Goal: Task Accomplishment & Management: Manage account settings

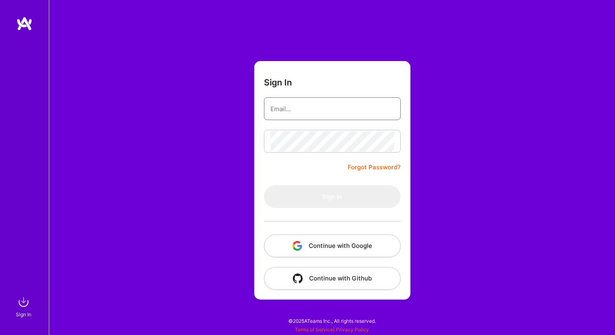
type input "[EMAIL_ADDRESS][DOMAIN_NAME]"
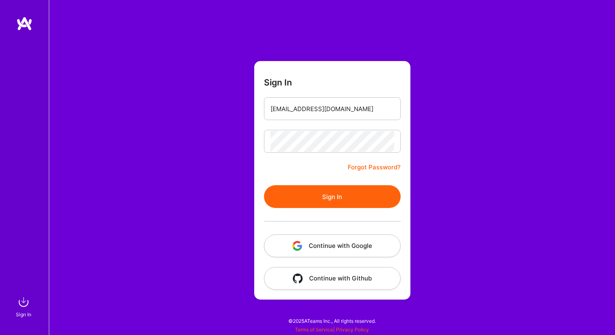
click at [289, 192] on button "Sign In" at bounding box center [332, 196] width 137 height 23
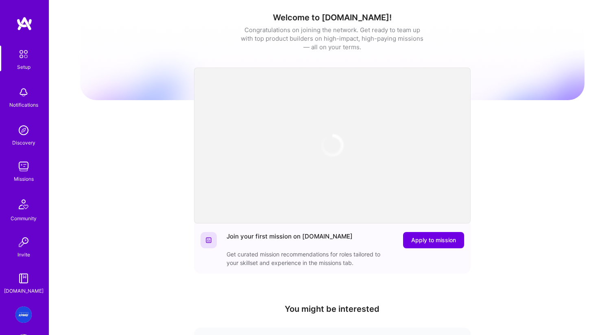
click at [298, 11] on div "Welcome to [DOMAIN_NAME]! Congratulations on joining the network. Get ready to …" at bounding box center [332, 267] width 504 height 523
click at [25, 175] on div "Missions" at bounding box center [24, 179] width 20 height 9
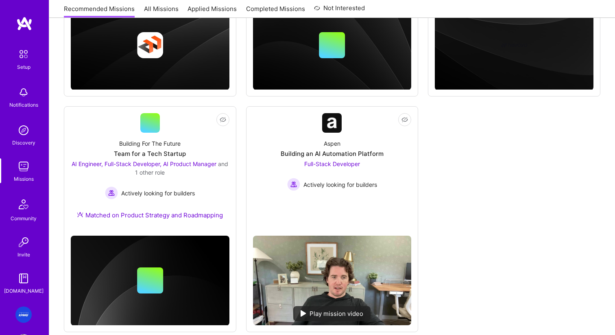
scroll to position [282, 0]
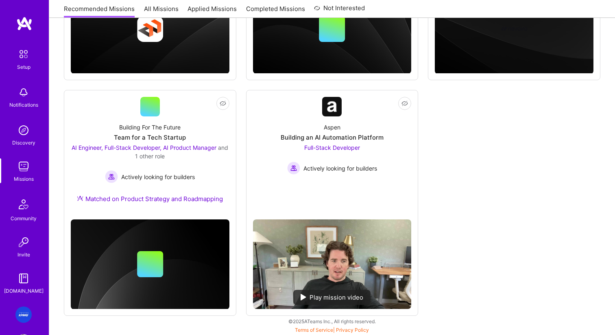
click at [25, 318] on img at bounding box center [23, 314] width 16 height 16
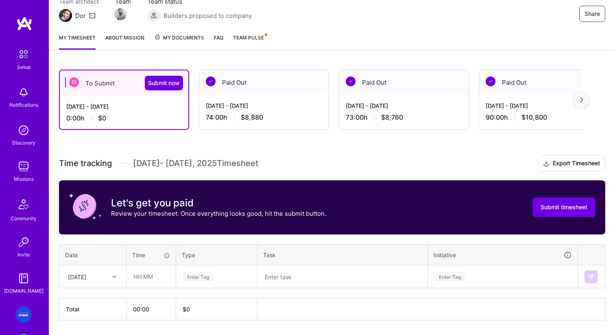
scroll to position [105, 0]
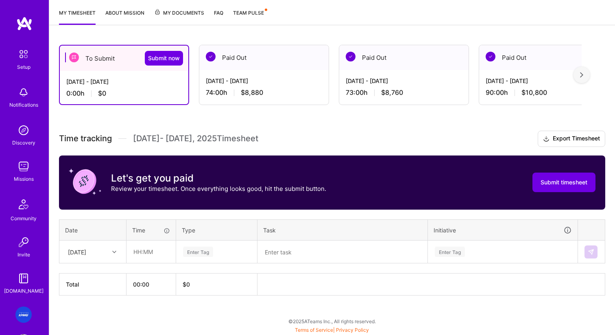
click at [113, 249] on div at bounding box center [115, 252] width 13 height 11
click at [98, 271] on div "[DATE]" at bounding box center [93, 274] width 66 height 15
click at [149, 252] on input "text" at bounding box center [151, 252] width 48 height 22
type input "08:00"
click at [166, 290] on th "00:00" at bounding box center [152, 284] width 50 height 22
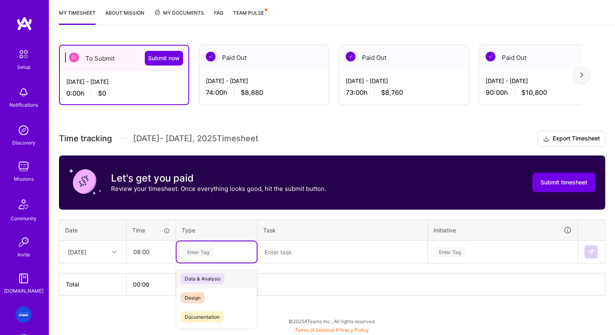
click at [212, 250] on div "Enter Tag" at bounding box center [198, 251] width 30 height 13
click at [199, 303] on div "Design" at bounding box center [217, 297] width 80 height 19
click at [279, 258] on textarea at bounding box center [342, 251] width 168 height 21
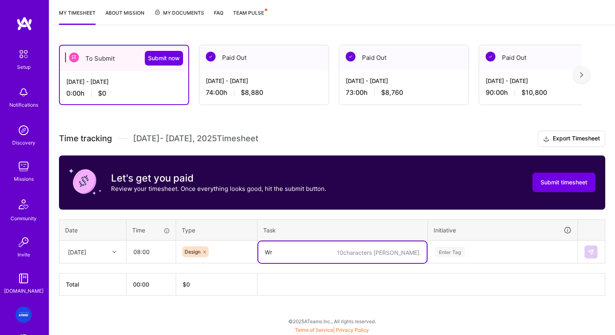
type textarea "W"
type textarea "New Designs"
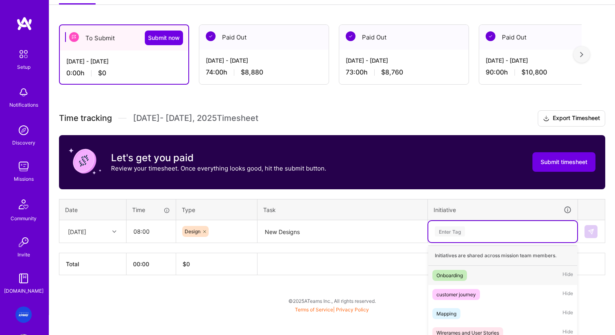
scroll to position [132, 0]
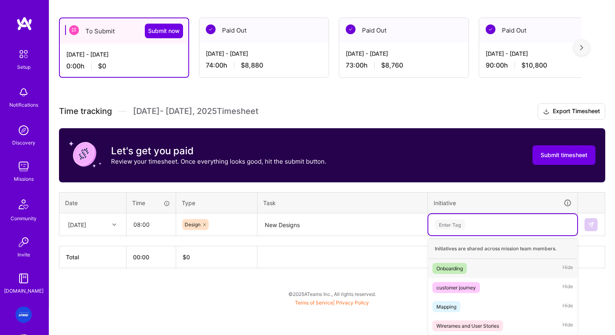
click at [462, 235] on div "option Onboarding focused, 1 of 4. 4 results available. Use Up and Down to choo…" at bounding box center [502, 224] width 149 height 21
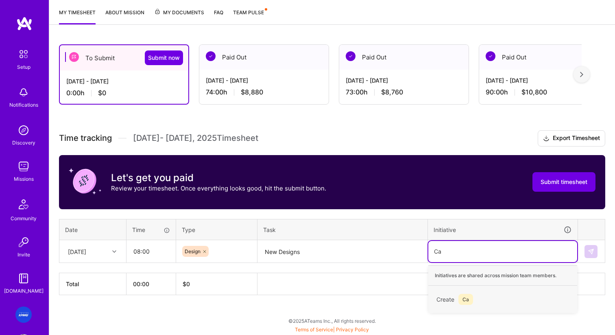
scroll to position [105, 0]
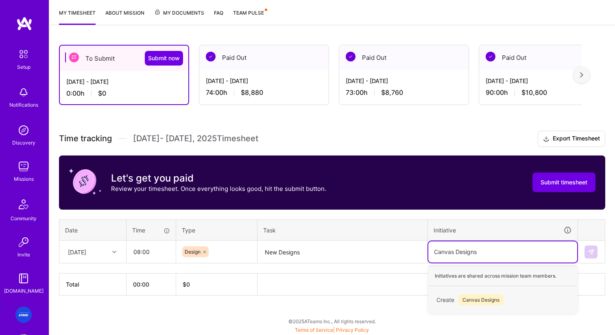
type input "Canvas Designs"
click at [327, 254] on textarea "New Designs" at bounding box center [342, 252] width 168 height 22
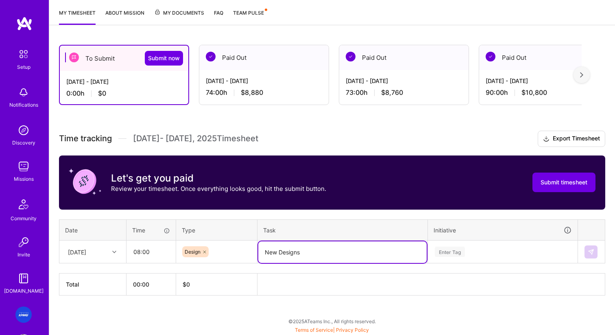
scroll to position [132, 0]
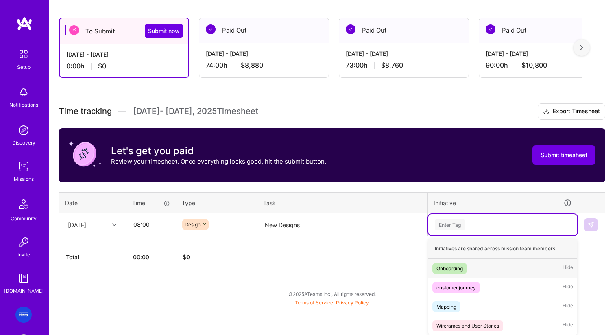
click at [465, 235] on div "option Onboarding focused, 1 of 4. 4 results available. Use Up and Down to choo…" at bounding box center [502, 224] width 149 height 21
click at [487, 320] on span "Wirerames and User Stories" at bounding box center [467, 325] width 71 height 11
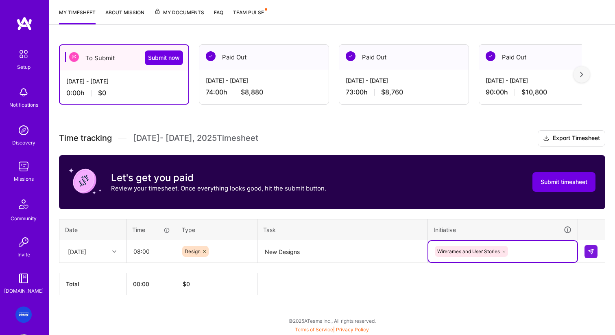
scroll to position [105, 0]
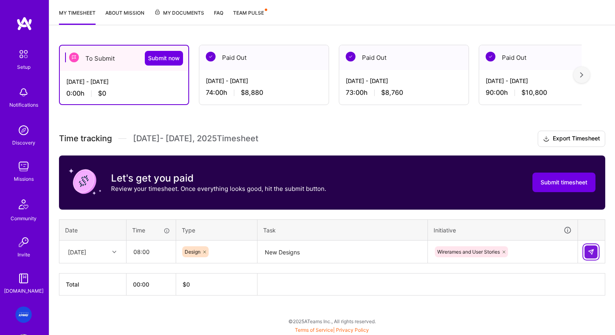
click at [593, 253] on img at bounding box center [591, 252] width 7 height 7
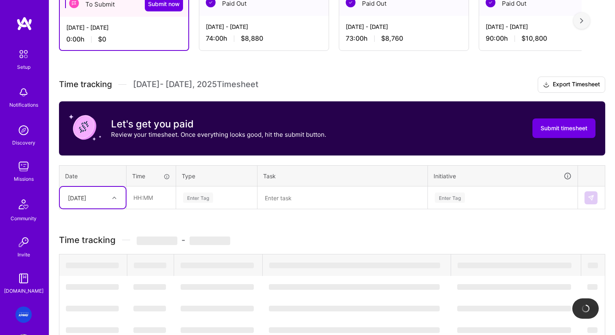
click at [114, 208] on div "option [DATE], selected. Select is focused ,type to refine list, press Down to …" at bounding box center [93, 198] width 66 height 22
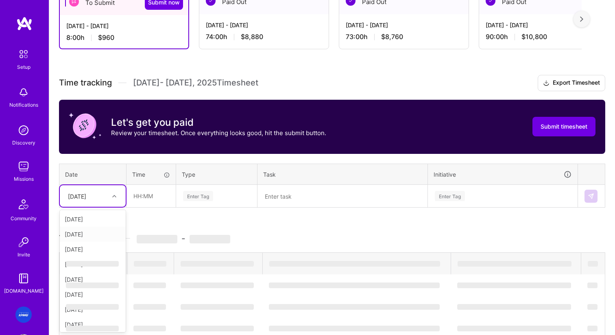
click at [166, 213] on div "Time tracking [DATE] - [DATE] Timesheet Export Timesheet Let's get you paid Rev…" at bounding box center [332, 282] width 546 height 415
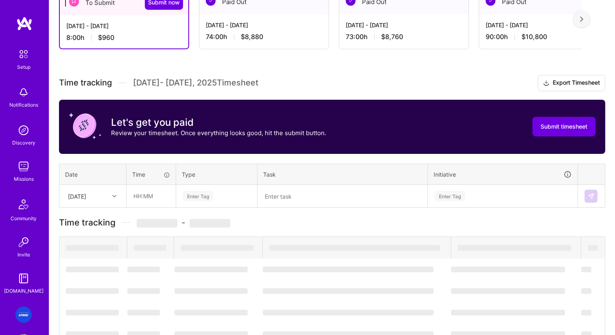
scroll to position [129, 0]
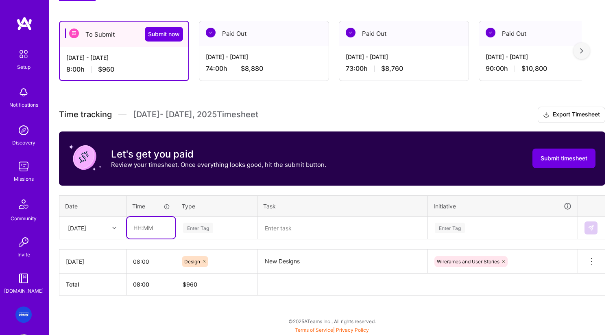
click at [153, 227] on input "text" at bounding box center [151, 228] width 48 height 22
type input "08:00"
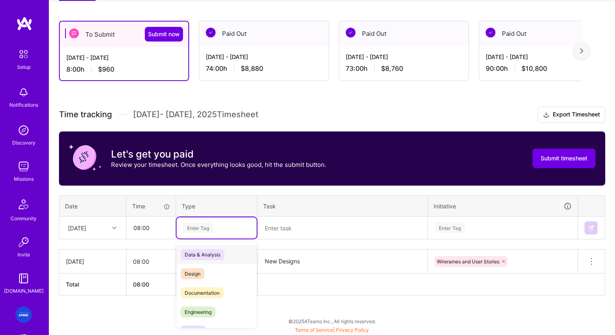
click at [207, 233] on div "Enter Tag" at bounding box center [217, 227] width 80 height 21
click at [206, 281] on div "Design" at bounding box center [217, 273] width 80 height 19
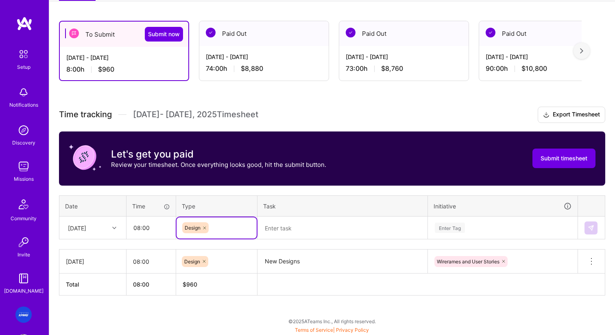
click at [280, 229] on textarea at bounding box center [342, 228] width 168 height 22
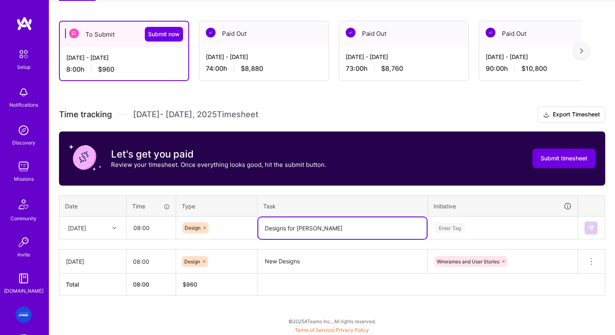
click at [284, 233] on textarea "Designs for [PERSON_NAME]" at bounding box center [342, 228] width 168 height 22
type textarea "Designs for [PERSON_NAME]"
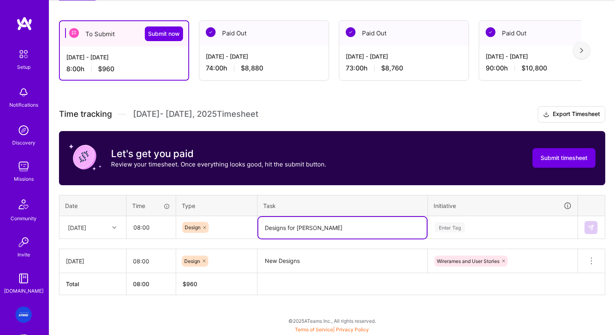
click at [436, 231] on div "Enter Tag" at bounding box center [502, 227] width 149 height 21
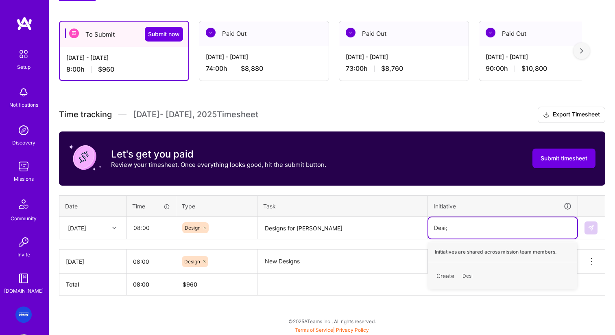
type input "Design"
click at [469, 277] on span "Design" at bounding box center [470, 275] width 24 height 11
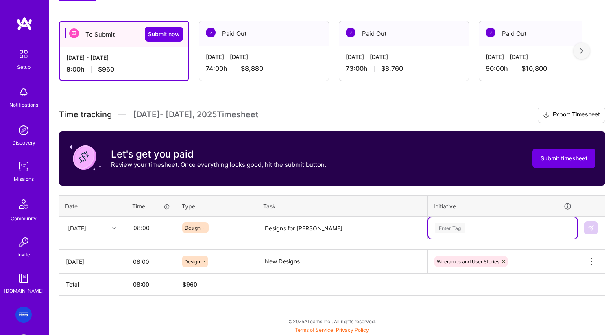
scroll to position [132, 0]
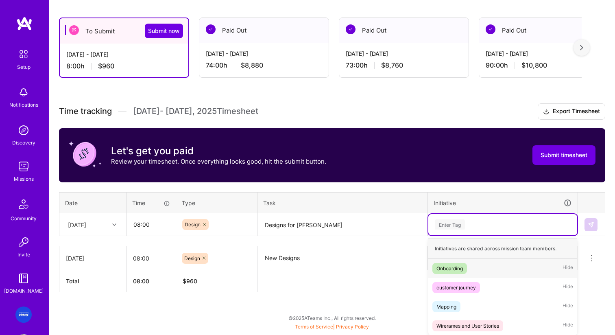
click at [463, 231] on div "Enter Tag" at bounding box center [502, 224] width 149 height 21
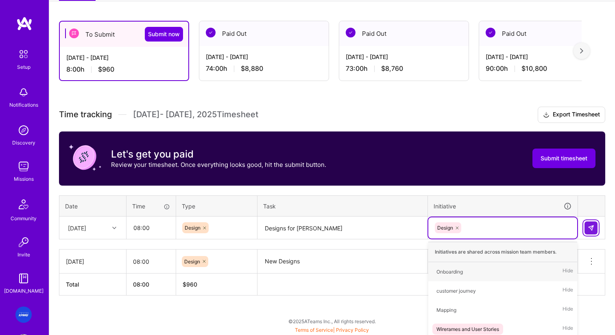
click at [590, 222] on button at bounding box center [591, 227] width 13 height 13
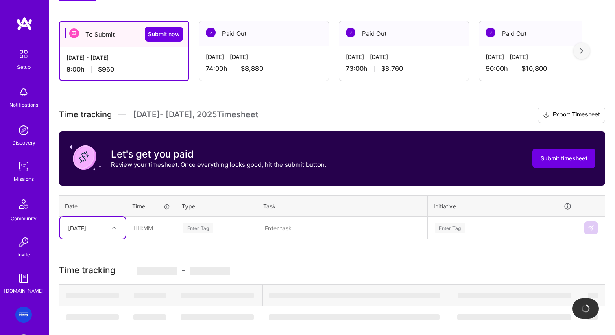
scroll to position [161, 0]
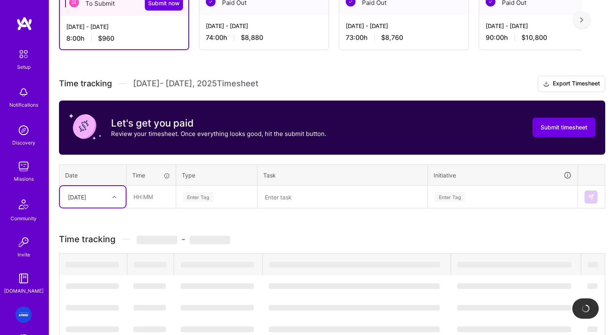
click at [113, 207] on div "option [DATE], selected. Select is focused ,type to refine list, press Down to …" at bounding box center [93, 197] width 66 height 22
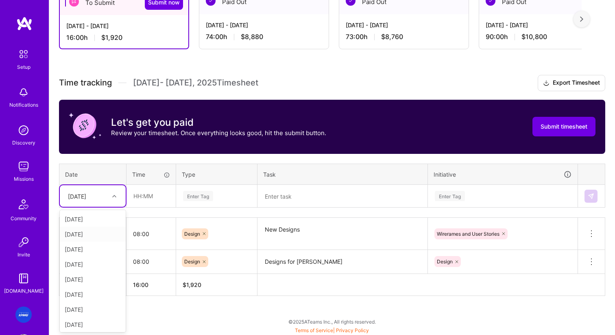
click at [100, 233] on div "[DATE]" at bounding box center [93, 234] width 66 height 15
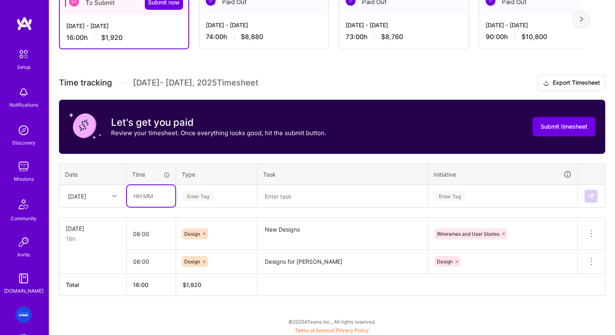
click at [167, 194] on input "text" at bounding box center [151, 196] width 48 height 22
click at [123, 238] on td "[DATE] 16h" at bounding box center [92, 234] width 67 height 32
click at [589, 261] on icon at bounding box center [592, 262] width 10 height 10
click at [574, 275] on button "Delete row" at bounding box center [571, 276] width 42 height 20
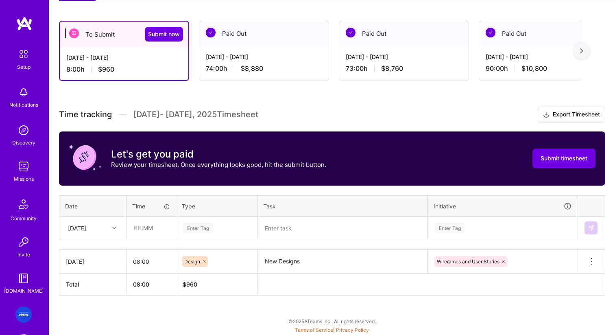
click at [107, 227] on div "[DATE]" at bounding box center [86, 227] width 45 height 13
click at [96, 262] on div "[DATE]" at bounding box center [93, 265] width 66 height 15
click at [160, 233] on input "text" at bounding box center [151, 228] width 48 height 22
type input "08:00"
click at [199, 221] on div "Enter Tag" at bounding box center [217, 227] width 80 height 21
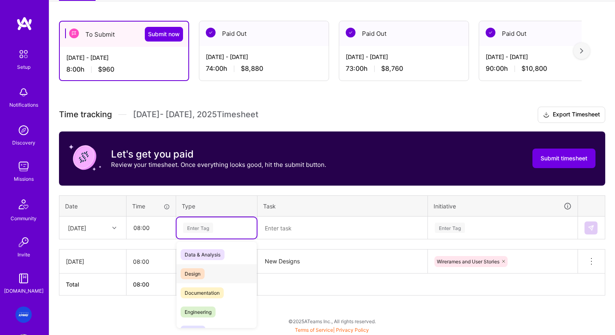
click at [216, 269] on div "Design" at bounding box center [217, 273] width 80 height 19
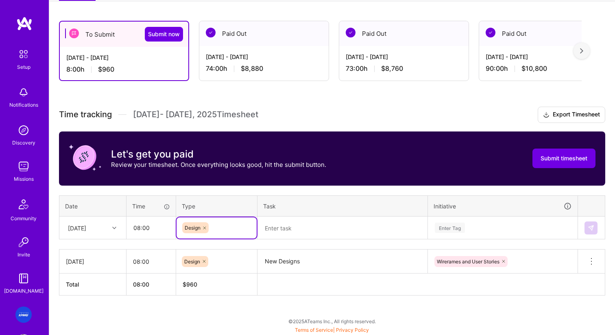
click at [317, 226] on textarea at bounding box center [342, 228] width 168 height 22
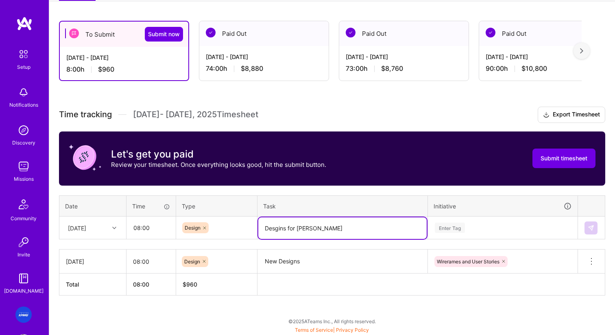
click at [277, 227] on textarea "Desgins for [PERSON_NAME]" at bounding box center [342, 228] width 168 height 22
type textarea "Designs for [PERSON_NAME]"
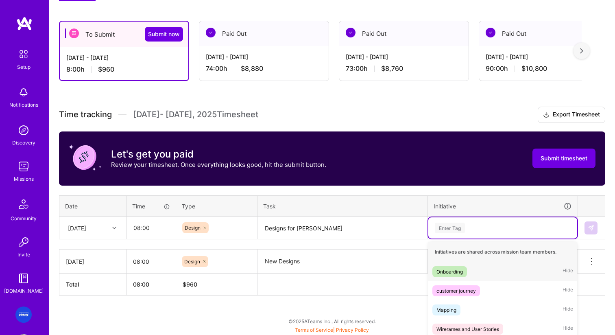
scroll to position [151, 0]
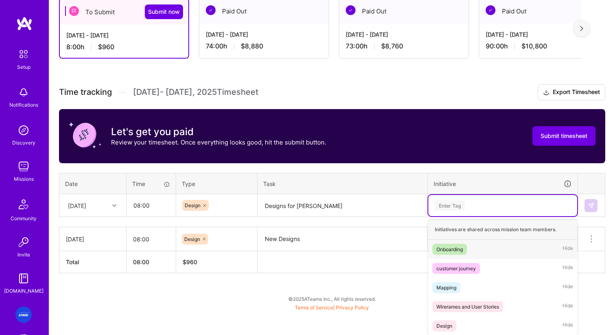
click at [480, 216] on div "option Design, selected. option Onboarding focused, 1 of 5. 5 results available…" at bounding box center [502, 205] width 149 height 21
click at [459, 324] on div "Design Hide" at bounding box center [502, 325] width 149 height 19
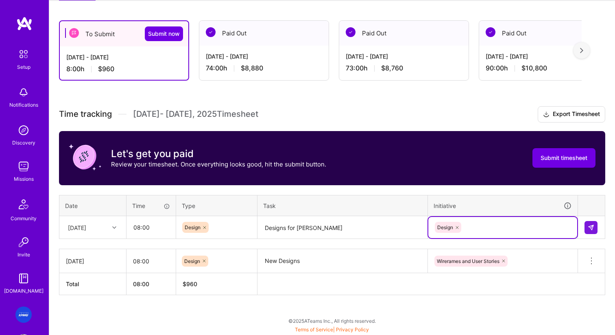
scroll to position [129, 0]
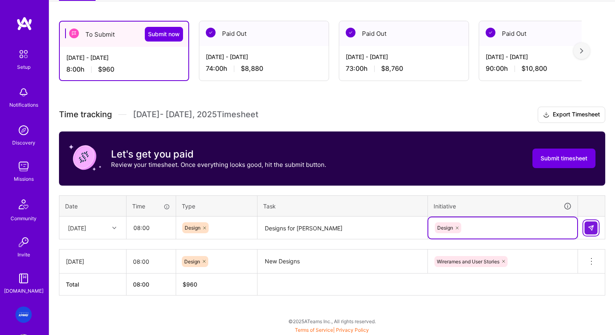
click at [589, 228] on img at bounding box center [591, 228] width 7 height 7
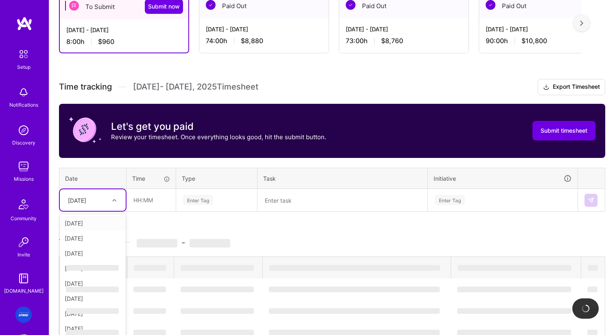
click at [114, 211] on div "option [DATE], selected. option [DATE] focused, 1 of 15. 14 results available. …" at bounding box center [93, 200] width 66 height 22
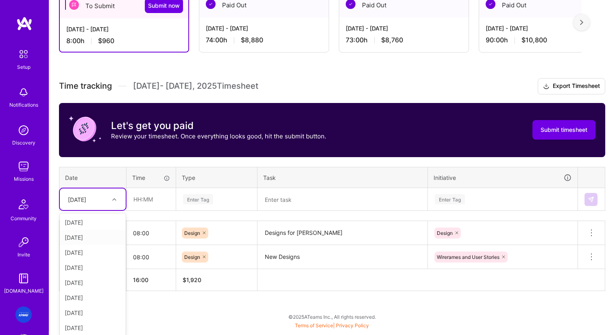
click at [100, 238] on div "[DATE]" at bounding box center [93, 237] width 66 height 15
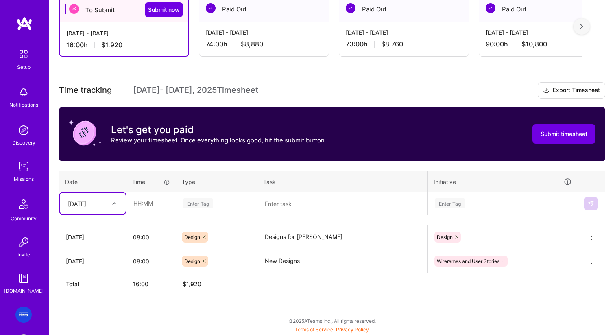
scroll to position [153, 0]
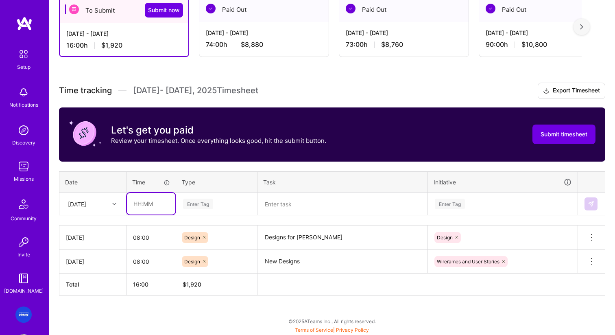
click at [152, 211] on input "text" at bounding box center [151, 204] width 48 height 22
type input "08:00"
click at [203, 194] on div "Enter Tag" at bounding box center [217, 203] width 80 height 21
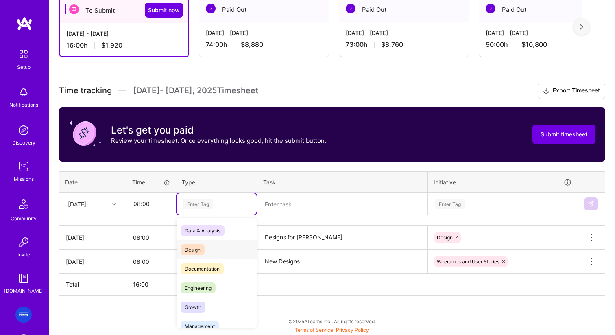
click at [209, 250] on div "Design" at bounding box center [217, 249] width 80 height 19
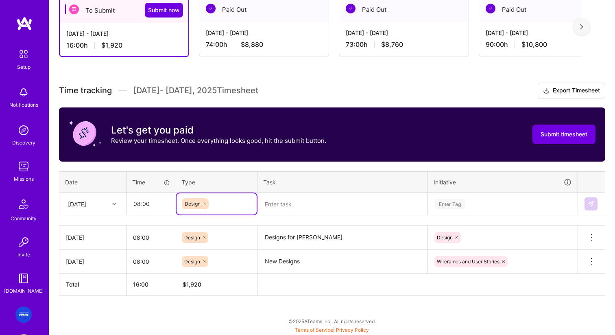
click at [288, 212] on textarea at bounding box center [342, 204] width 168 height 22
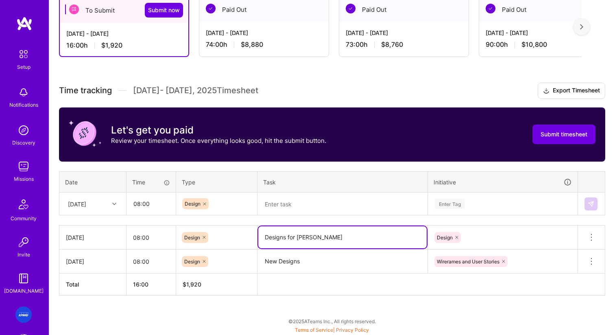
click at [289, 237] on textarea "Designs for [PERSON_NAME]" at bounding box center [342, 237] width 168 height 22
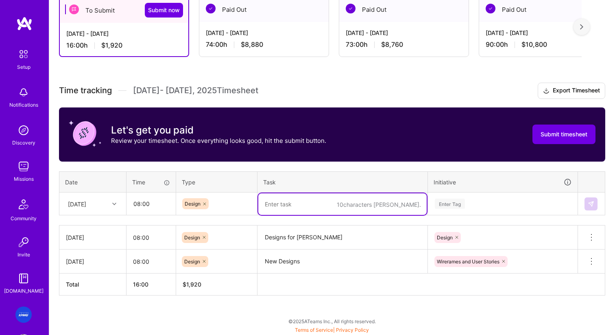
click at [287, 198] on textarea at bounding box center [342, 204] width 168 height 22
paste textarea "Designs for [PERSON_NAME]"
type textarea "Designs for [PERSON_NAME]"
click at [450, 203] on div "Enter Tag" at bounding box center [450, 203] width 30 height 13
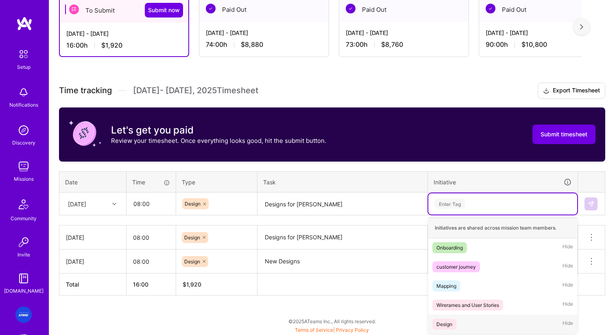
click at [453, 325] on span "Design" at bounding box center [444, 323] width 24 height 11
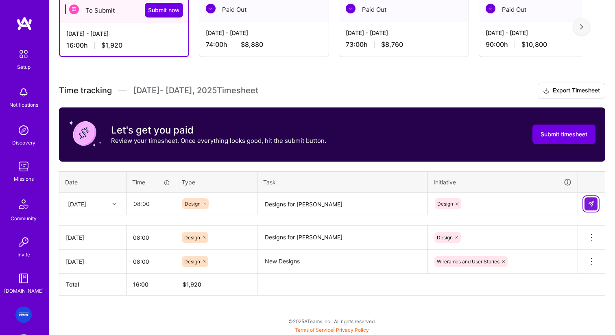
click at [595, 200] on button at bounding box center [591, 203] width 13 height 13
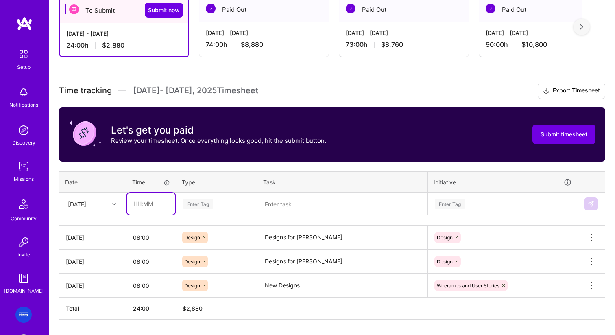
click at [155, 201] on input "text" at bounding box center [151, 204] width 48 height 22
type input "08:00"
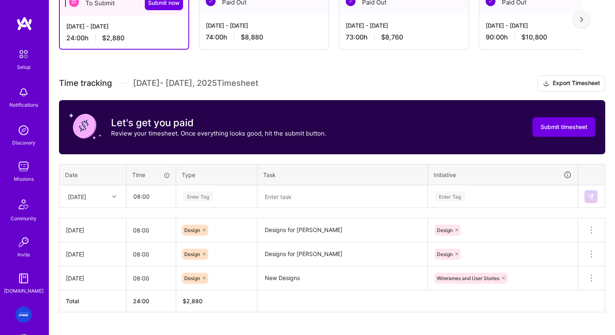
click at [219, 205] on div "Enter Tag" at bounding box center [217, 196] width 80 height 21
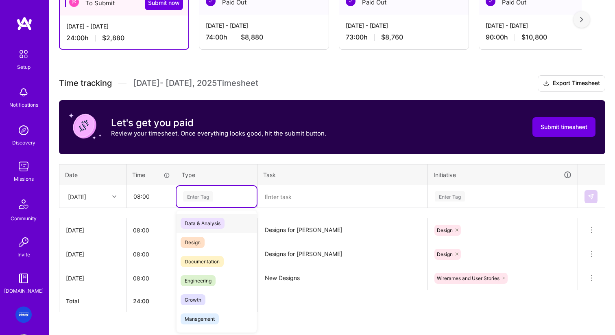
scroll to position [161, 0]
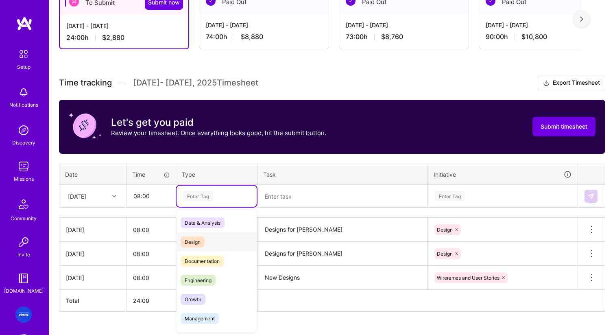
click at [213, 250] on div "Design" at bounding box center [217, 241] width 80 height 19
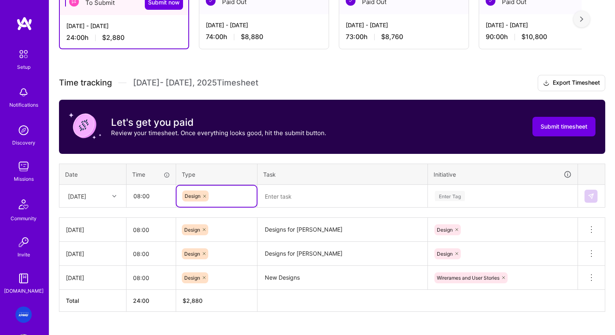
click at [298, 199] on textarea at bounding box center [342, 196] width 168 height 22
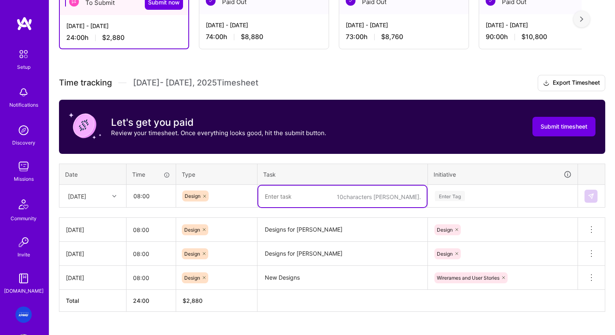
paste textarea "Designs for [PERSON_NAME]"
type textarea "Designs for [PERSON_NAME]"
click at [445, 202] on div "Enter Tag" at bounding box center [502, 195] width 149 height 21
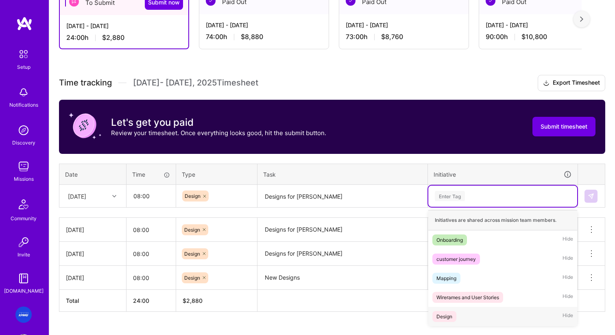
click at [452, 317] on div "Design" at bounding box center [444, 316] width 16 height 9
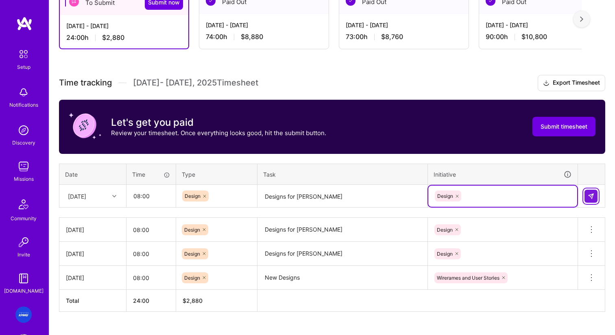
click at [591, 196] on img at bounding box center [591, 196] width 7 height 7
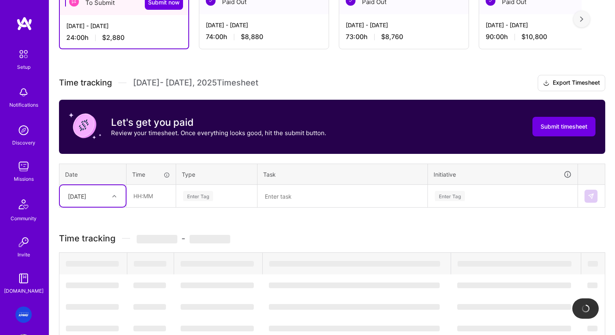
click at [115, 198] on div at bounding box center [115, 196] width 13 height 11
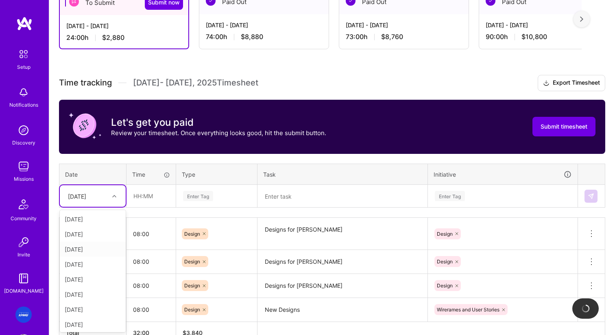
click at [96, 249] on div "[DATE]" at bounding box center [93, 249] width 66 height 15
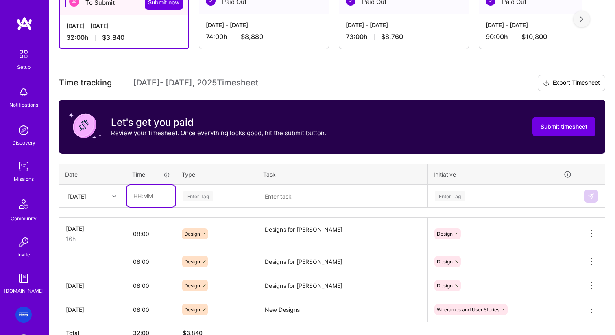
click at [154, 196] on input "text" at bounding box center [151, 196] width 48 height 22
type input "08:00"
click at [202, 198] on div "Enter Tag" at bounding box center [198, 196] width 30 height 13
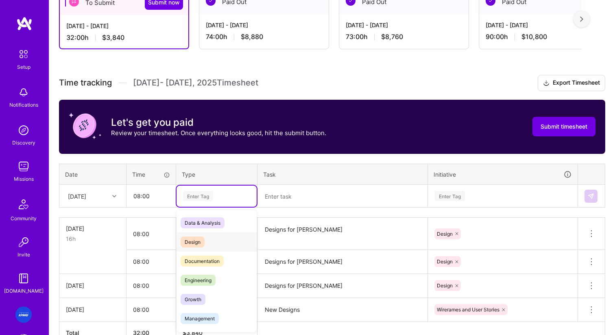
click at [208, 237] on div "Design" at bounding box center [217, 241] width 80 height 19
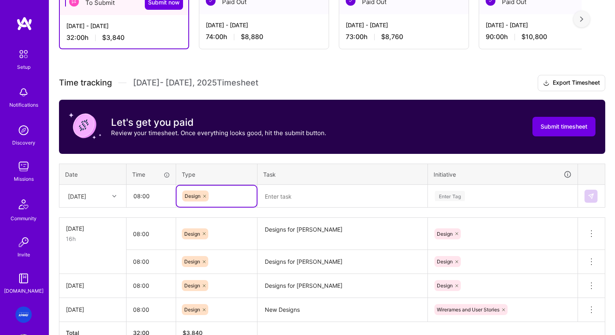
click at [289, 203] on textarea at bounding box center [342, 196] width 168 height 22
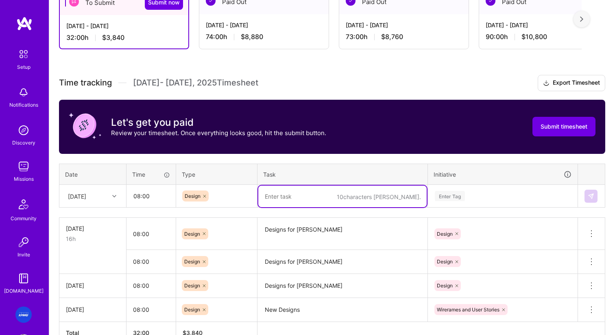
paste textarea "Designs for [PERSON_NAME]"
type textarea "Designs for [PERSON_NAME]"
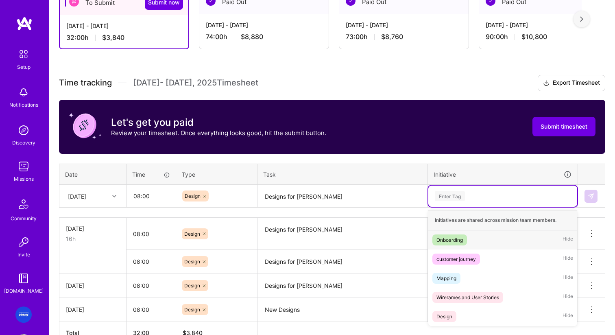
click at [467, 198] on div "Enter Tag" at bounding box center [502, 196] width 137 height 10
click at [454, 315] on span "Design" at bounding box center [444, 316] width 24 height 11
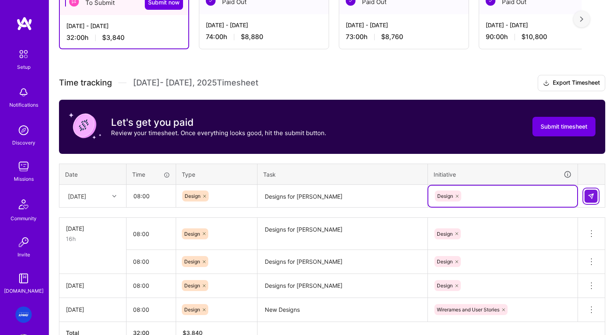
click at [590, 199] on button at bounding box center [591, 196] width 13 height 13
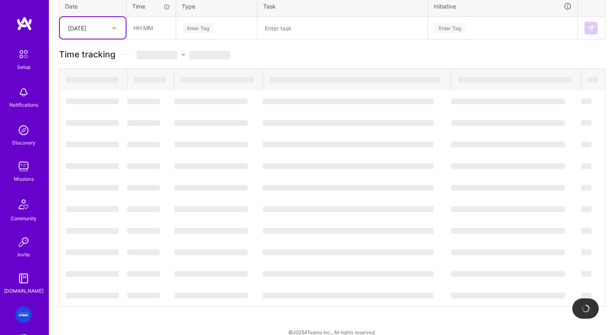
scroll to position [233, 0]
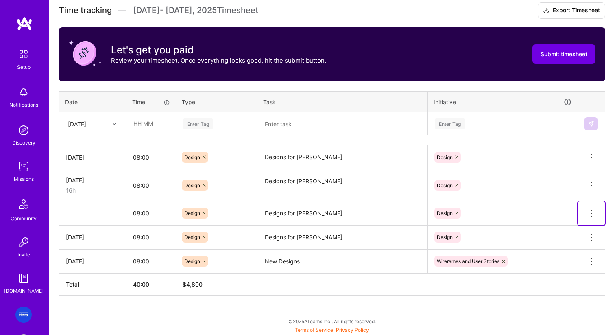
click at [595, 210] on icon at bounding box center [592, 213] width 10 height 10
click at [591, 211] on icon at bounding box center [592, 213] width 10 height 10
click at [570, 225] on button "Delete row" at bounding box center [571, 227] width 42 height 20
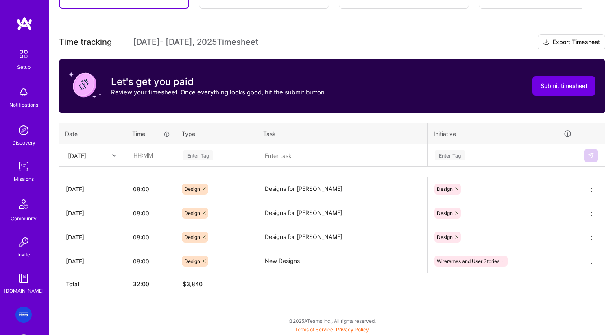
scroll to position [201, 0]
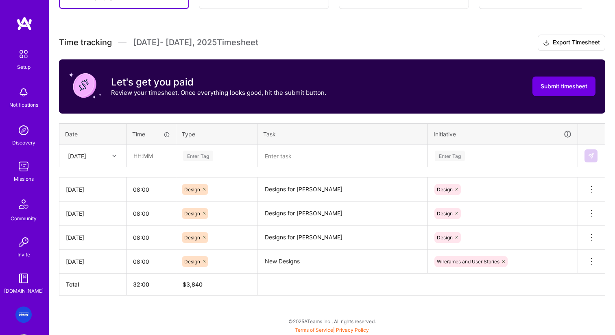
click at [111, 160] on div at bounding box center [115, 156] width 13 height 11
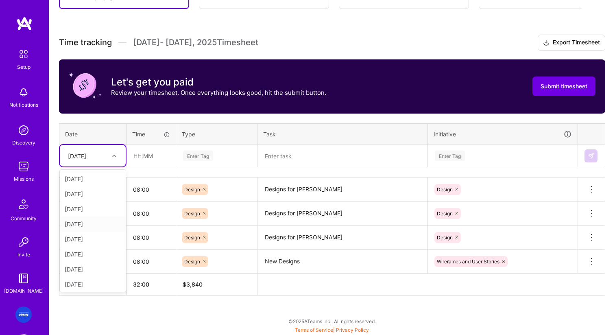
click at [89, 224] on div "[DATE]" at bounding box center [93, 223] width 66 height 15
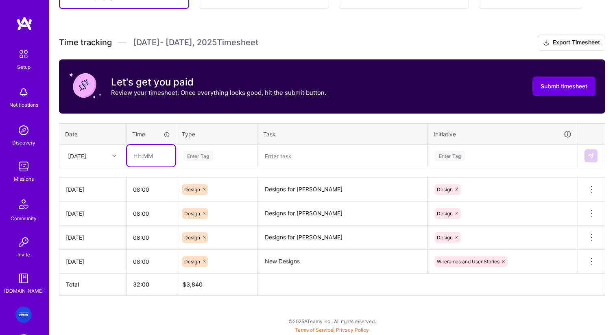
click at [152, 159] on input "text" at bounding box center [151, 156] width 48 height 22
type input "08:00"
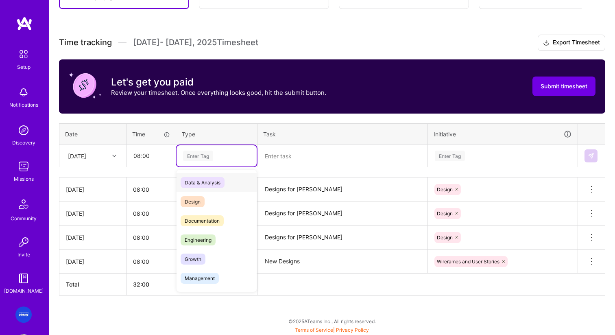
click at [197, 160] on div "Enter Tag" at bounding box center [198, 155] width 30 height 13
click at [203, 196] on div "Design" at bounding box center [217, 201] width 80 height 19
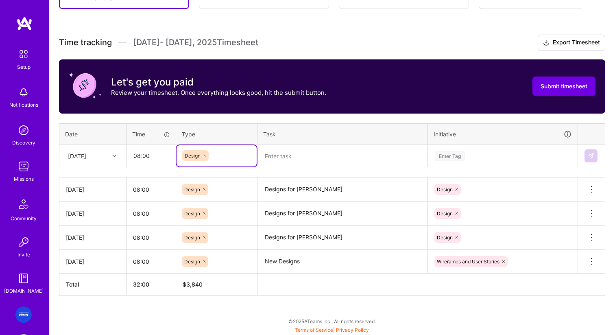
click at [203, 196] on div "Design" at bounding box center [216, 189] width 81 height 21
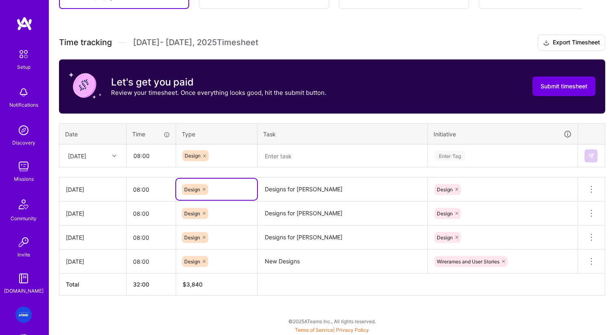
click at [227, 184] on div "Design" at bounding box center [217, 189] width 70 height 11
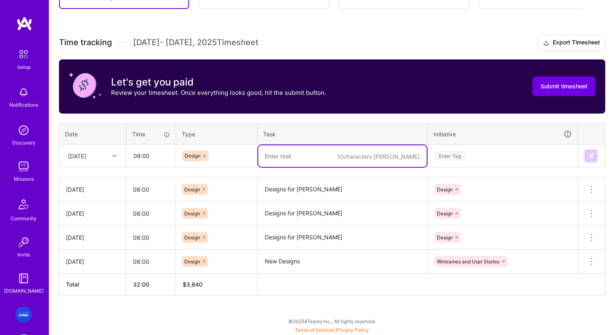
click at [286, 150] on textarea at bounding box center [342, 156] width 168 height 22
paste textarea "Designs for [PERSON_NAME]"
type textarea "Designs for [PERSON_NAME]"
click at [459, 159] on div "Enter Tag" at bounding box center [450, 155] width 30 height 13
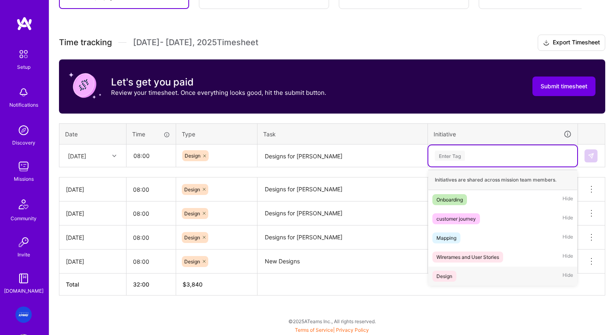
click at [454, 276] on span "Design" at bounding box center [444, 276] width 24 height 11
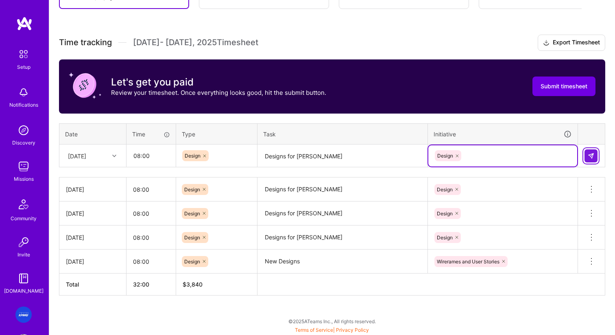
click at [587, 160] on button at bounding box center [591, 155] width 13 height 13
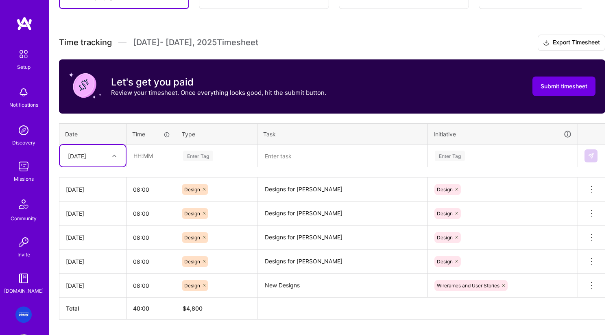
click at [111, 160] on div at bounding box center [115, 155] width 13 height 13
click at [98, 196] on div "[DATE]" at bounding box center [93, 191] width 66 height 15
click at [157, 154] on input "text" at bounding box center [151, 156] width 48 height 22
type input "08:00"
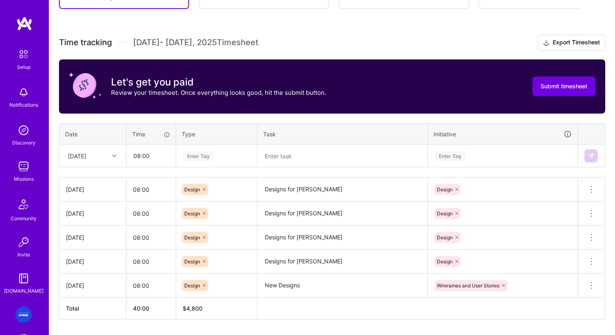
click at [209, 160] on div "Enter Tag" at bounding box center [198, 155] width 30 height 13
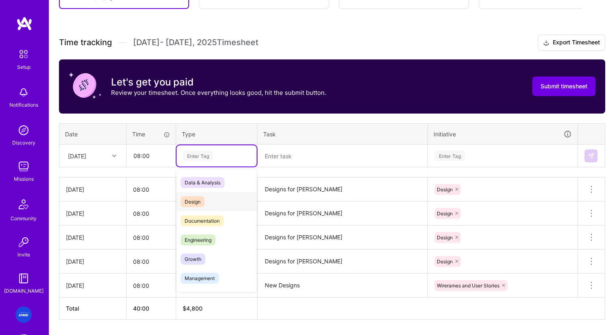
click at [206, 206] on div "Design" at bounding box center [217, 201] width 80 height 19
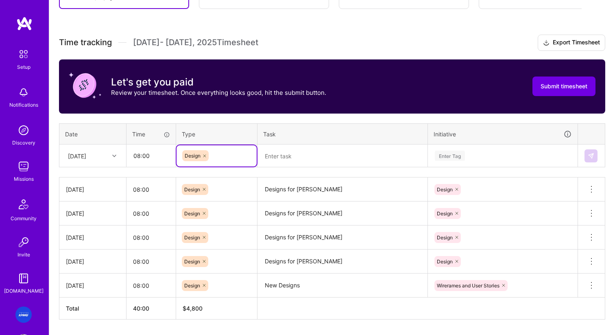
click at [301, 155] on textarea at bounding box center [342, 156] width 168 height 22
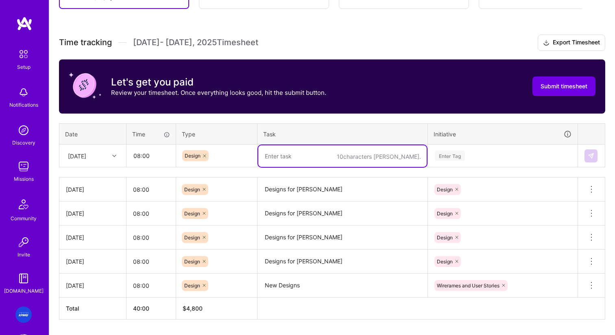
paste textarea "Designs for [PERSON_NAME]"
type textarea "Designs for [PERSON_NAME]"
click at [468, 155] on div "Enter Tag" at bounding box center [502, 156] width 137 height 10
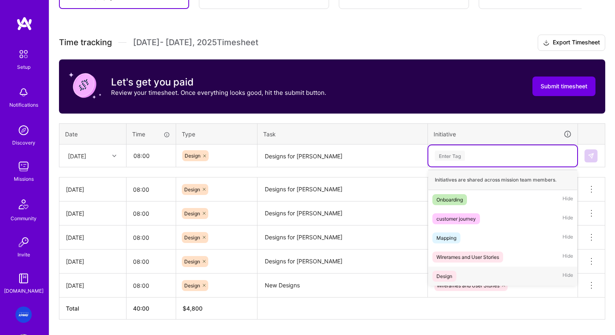
click at [461, 271] on div "Design Hide" at bounding box center [502, 275] width 149 height 19
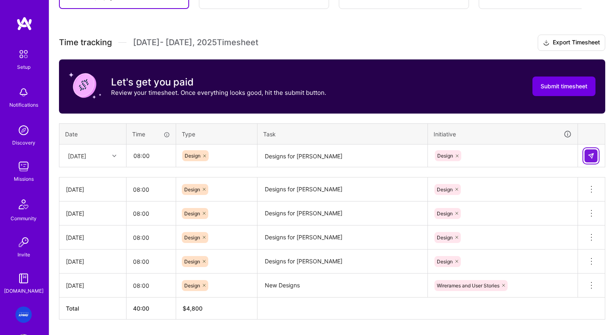
click at [593, 154] on img at bounding box center [591, 156] width 7 height 7
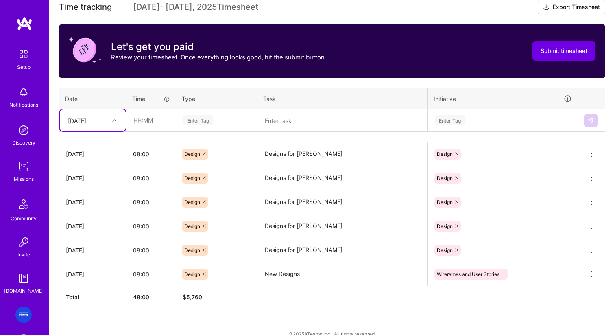
scroll to position [249, 0]
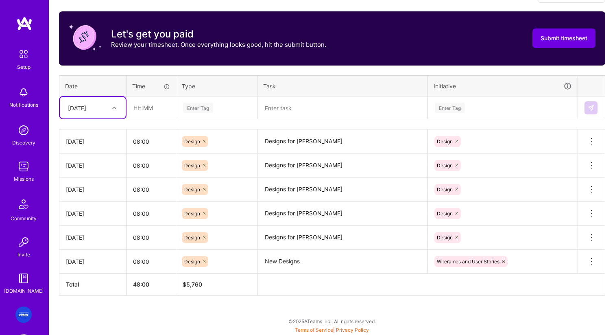
click at [109, 116] on div "[DATE]" at bounding box center [93, 108] width 66 height 22
click at [102, 189] on div "[DATE]" at bounding box center [93, 185] width 66 height 15
click at [153, 107] on input "text" at bounding box center [151, 108] width 48 height 22
type input "08:00"
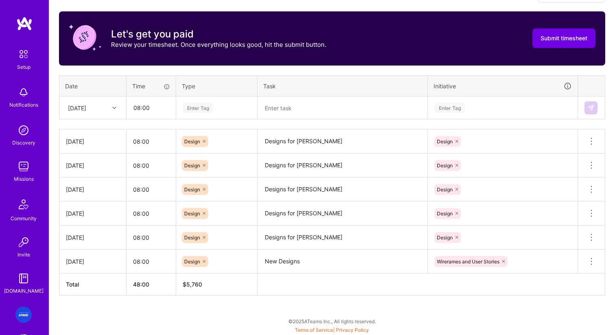
click at [205, 111] on div "Enter Tag" at bounding box center [198, 107] width 30 height 13
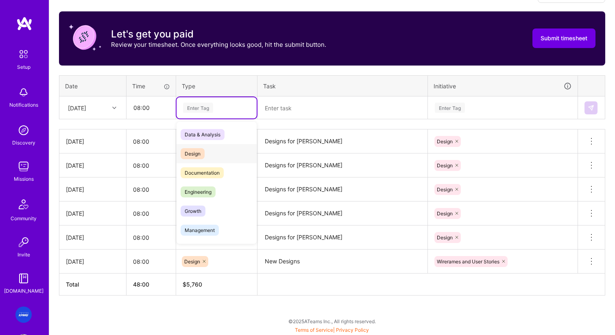
click at [201, 157] on span "Design" at bounding box center [193, 153] width 24 height 11
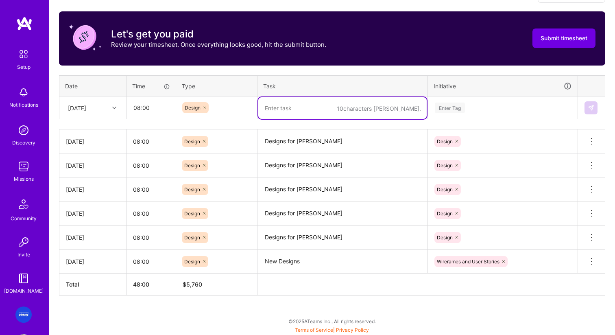
click at [292, 107] on textarea at bounding box center [342, 108] width 168 height 22
paste textarea "Designs for [PERSON_NAME]"
type textarea "Designs for [PERSON_NAME]"
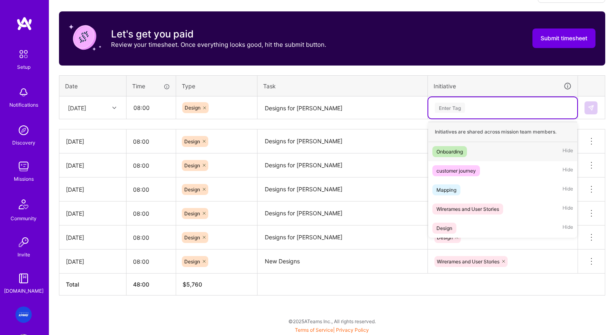
click at [452, 101] on div "Enter Tag" at bounding box center [502, 107] width 149 height 21
click at [464, 224] on div "Design Hide" at bounding box center [502, 227] width 149 height 19
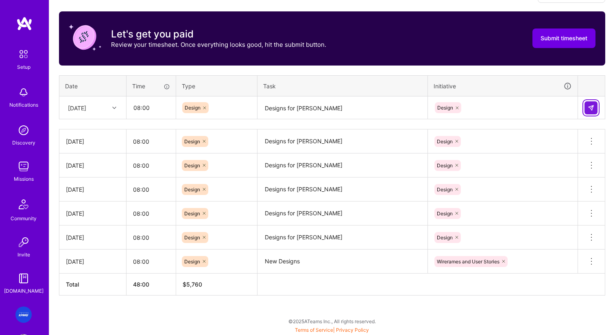
click at [590, 109] on img at bounding box center [591, 108] width 7 height 7
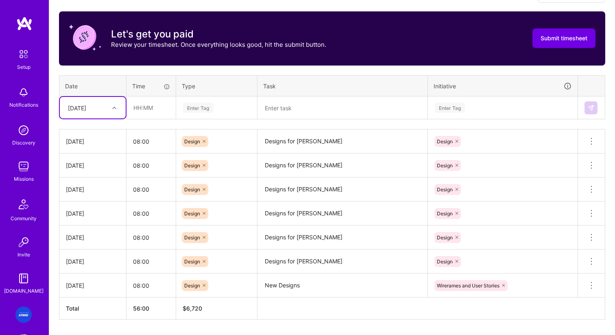
scroll to position [273, 0]
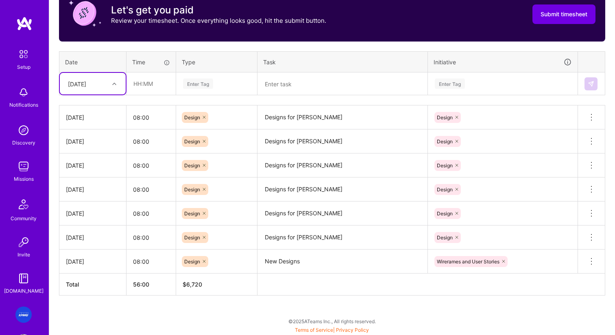
click at [111, 86] on div at bounding box center [115, 84] width 13 height 11
click at [90, 139] on div "[DATE]" at bounding box center [93, 135] width 66 height 15
click at [148, 84] on input "text" at bounding box center [151, 84] width 48 height 22
type input "08:00"
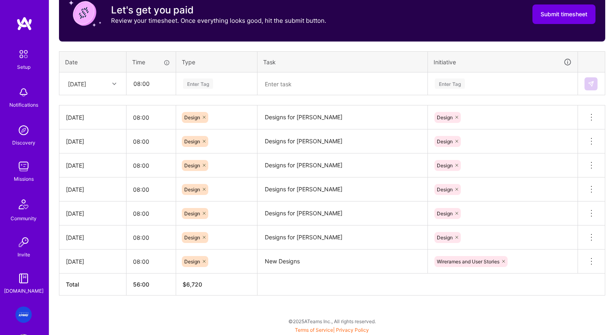
click at [209, 83] on div "Enter Tag" at bounding box center [198, 83] width 30 height 13
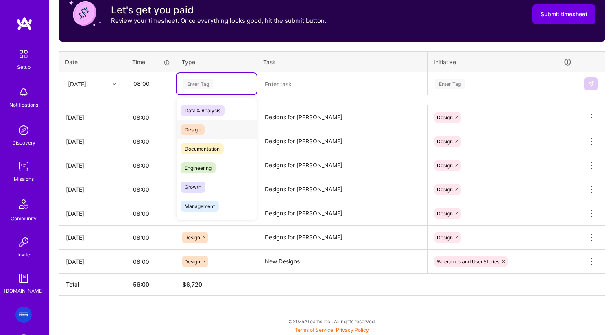
click at [221, 124] on div "Design" at bounding box center [217, 129] width 80 height 19
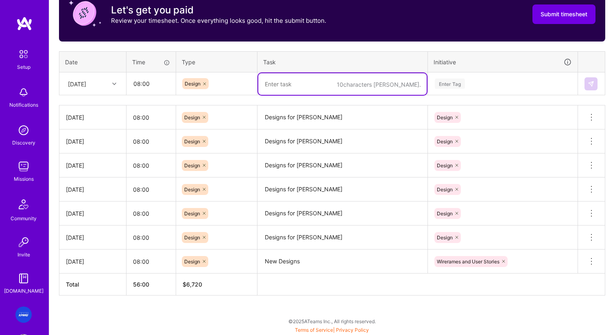
click at [287, 78] on textarea at bounding box center [342, 84] width 168 height 22
paste textarea "Designs for [PERSON_NAME]"
type textarea "Designs for [PERSON_NAME]"
click at [465, 79] on div "Enter Tag" at bounding box center [450, 83] width 30 height 13
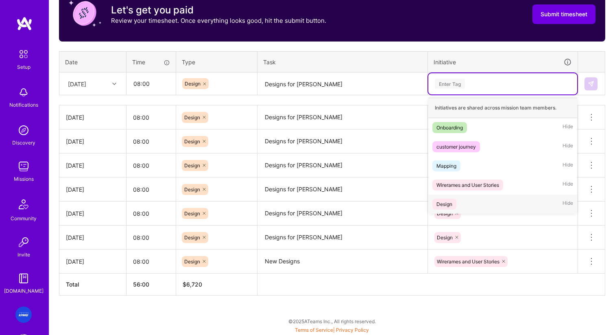
click at [467, 202] on div "Design Hide" at bounding box center [502, 203] width 149 height 19
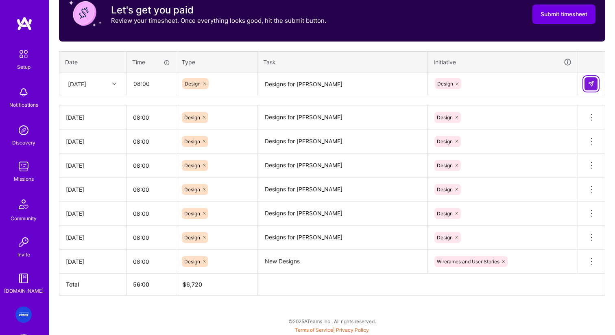
click at [592, 86] on img at bounding box center [591, 84] width 7 height 7
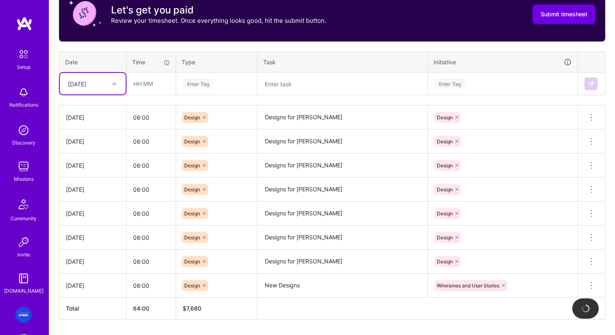
click at [106, 88] on div "[DATE]" at bounding box center [86, 83] width 45 height 13
click at [97, 150] on div "[DATE]" at bounding box center [93, 150] width 66 height 15
click at [153, 89] on input "text" at bounding box center [151, 84] width 48 height 22
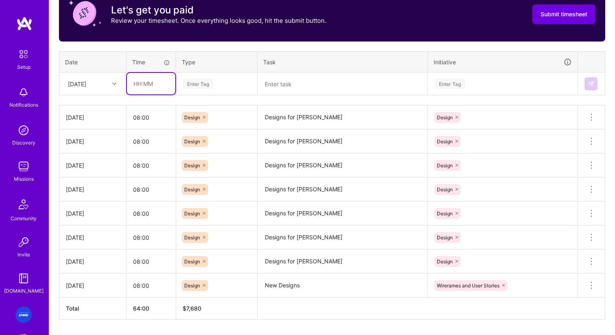
type input "06:00"
click at [160, 80] on input "06:00" at bounding box center [151, 84] width 48 height 22
click at [158, 101] on div "Time tracking [DATE] - [DATE] Timesheet Export Timesheet Let's get you paid Rev…" at bounding box center [332, 141] width 546 height 357
click at [159, 72] on td "06:00" at bounding box center [152, 83] width 50 height 23
click at [155, 81] on input "06:00" at bounding box center [151, 84] width 48 height 22
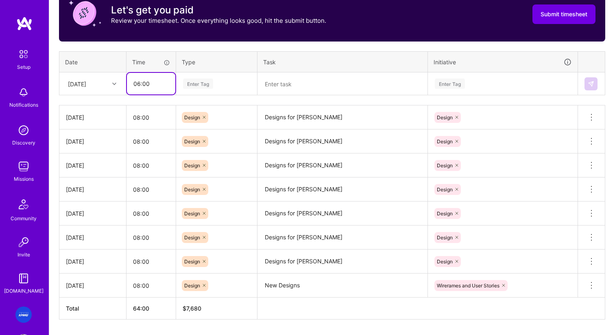
drag, startPoint x: 155, startPoint y: 80, endPoint x: 133, endPoint y: 79, distance: 21.2
click at [133, 80] on input "06:00" at bounding box center [151, 84] width 48 height 22
type input "08:00"
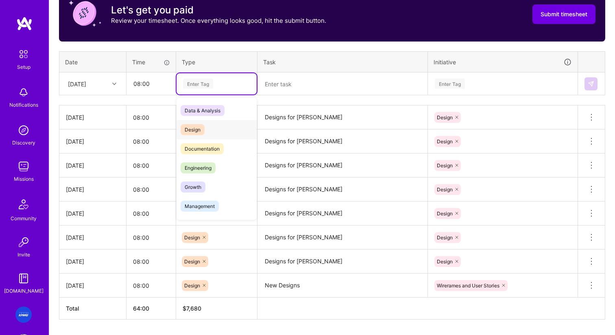
click at [212, 125] on div "Design" at bounding box center [217, 129] width 80 height 19
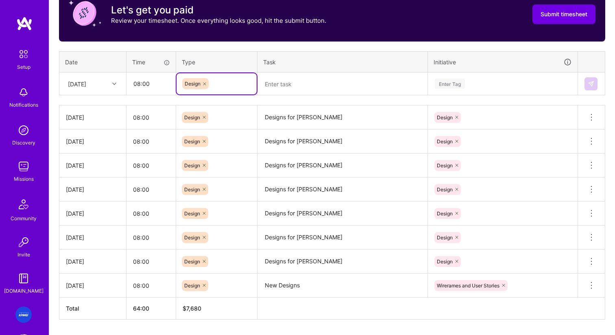
click at [291, 85] on textarea at bounding box center [342, 84] width 168 height 22
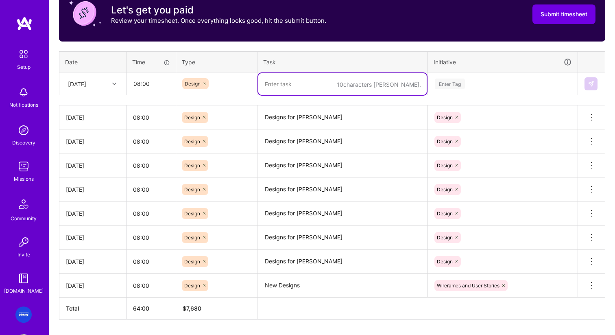
paste textarea "Designs for [PERSON_NAME]"
type textarea "Designs for [PERSON_NAME]"
click at [442, 82] on div "Enter Tag" at bounding box center [450, 83] width 30 height 13
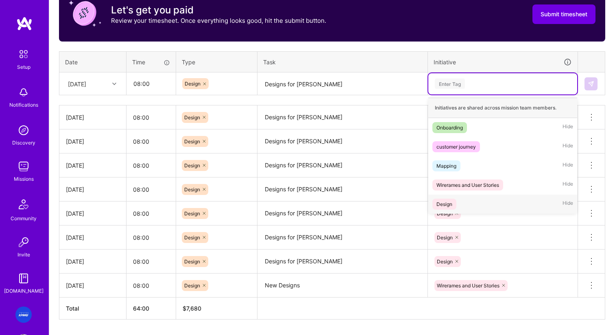
click at [460, 198] on div "Design Hide" at bounding box center [502, 203] width 149 height 19
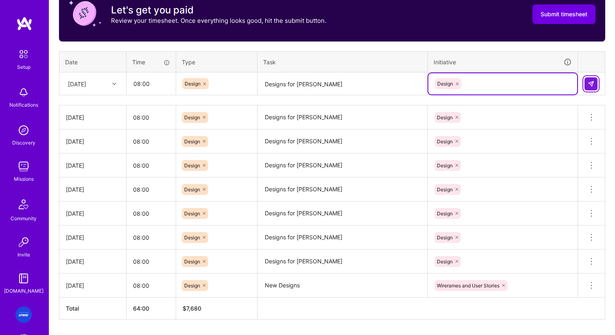
click at [587, 83] on button at bounding box center [591, 83] width 13 height 13
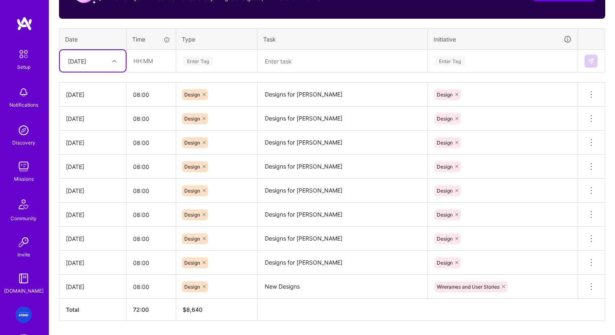
scroll to position [321, 0]
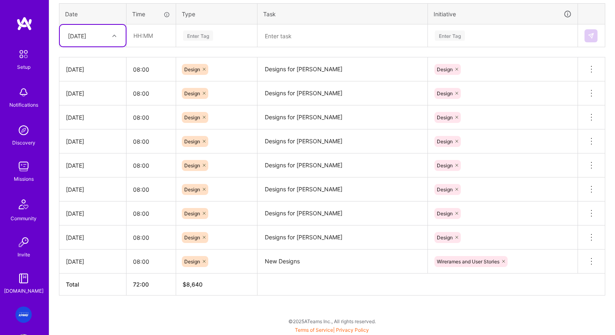
click at [118, 39] on div at bounding box center [115, 36] width 13 height 11
click at [97, 118] on div "[DATE]" at bounding box center [93, 117] width 66 height 15
click at [154, 39] on input "text" at bounding box center [151, 36] width 48 height 22
type input "08:00"
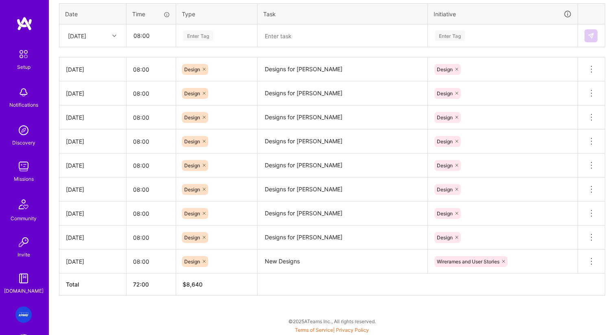
click at [209, 31] on div "Enter Tag" at bounding box center [198, 35] width 30 height 13
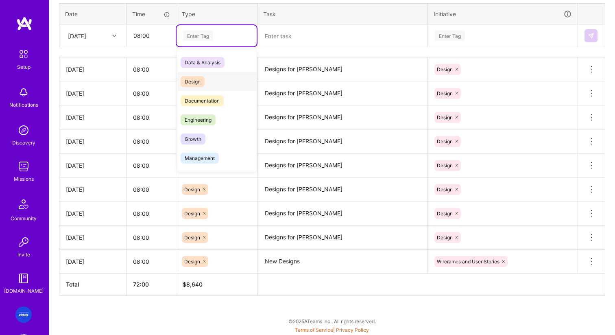
click at [209, 86] on div "Design" at bounding box center [217, 81] width 80 height 19
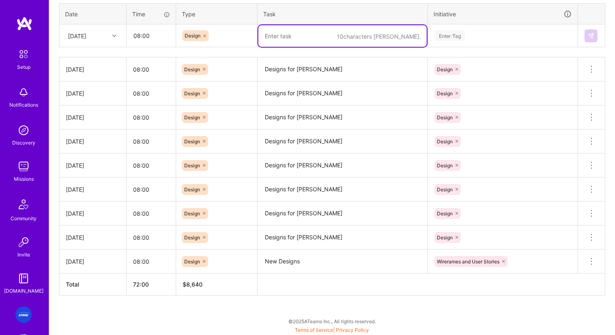
click at [290, 39] on textarea at bounding box center [342, 36] width 168 height 22
paste textarea "Designs for [PERSON_NAME]"
type textarea "Designs for [PERSON_NAME]"
click at [442, 37] on div "Enter Tag" at bounding box center [450, 35] width 30 height 13
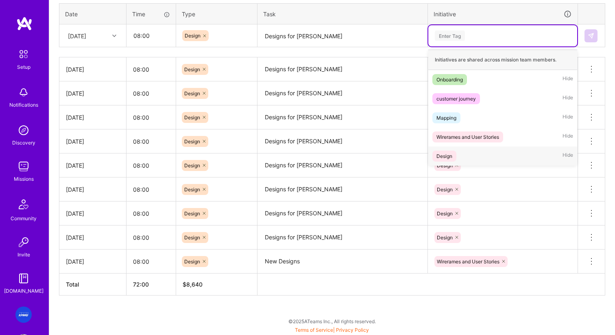
click at [460, 153] on div "Design Hide" at bounding box center [502, 155] width 149 height 19
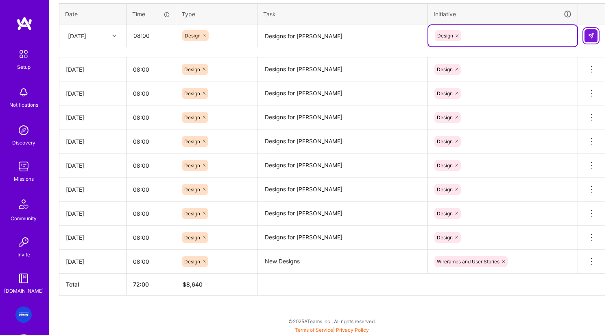
click at [593, 35] on img at bounding box center [591, 36] width 7 height 7
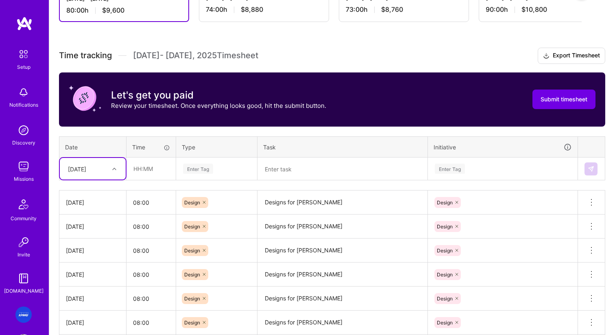
scroll to position [345, 0]
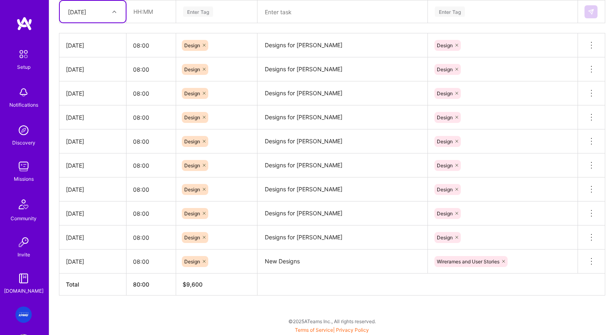
click at [108, 11] on div "[DATE]" at bounding box center [86, 11] width 45 height 13
click at [100, 139] on div "[DATE]" at bounding box center [93, 138] width 66 height 15
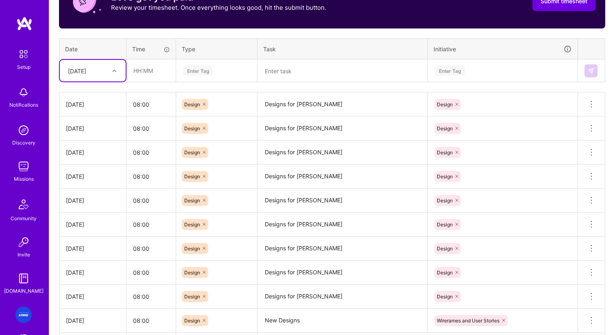
scroll to position [223, 0]
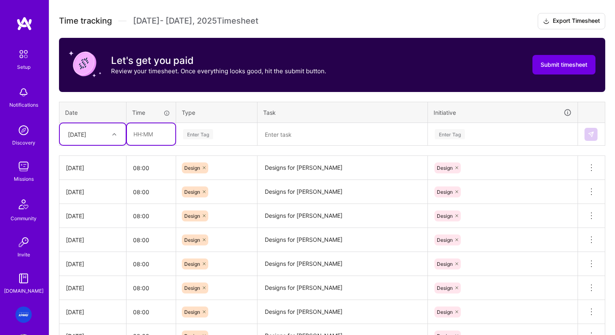
click at [149, 136] on input "text" at bounding box center [151, 134] width 48 height 22
type input "08:00"
click at [224, 139] on div "Enter Tag" at bounding box center [217, 134] width 80 height 21
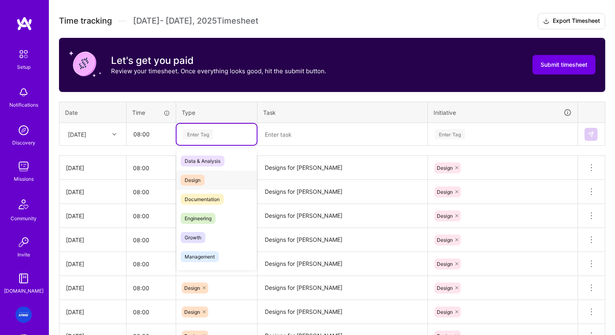
click at [200, 181] on span "Design" at bounding box center [193, 180] width 24 height 11
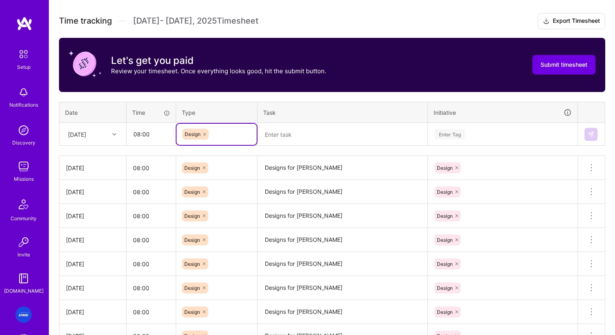
click at [298, 132] on textarea at bounding box center [342, 135] width 168 height 22
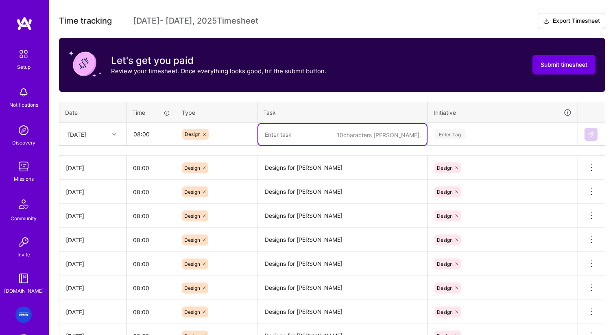
paste textarea "Designs for [PERSON_NAME]"
type textarea "Designs for [PERSON_NAME]"
click at [460, 134] on div "Enter Tag" at bounding box center [450, 134] width 30 height 13
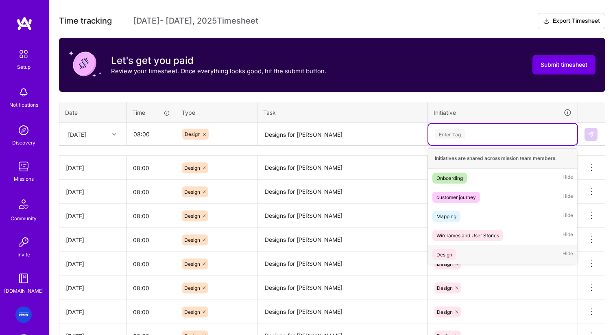
click at [463, 251] on div "Design Hide" at bounding box center [502, 254] width 149 height 19
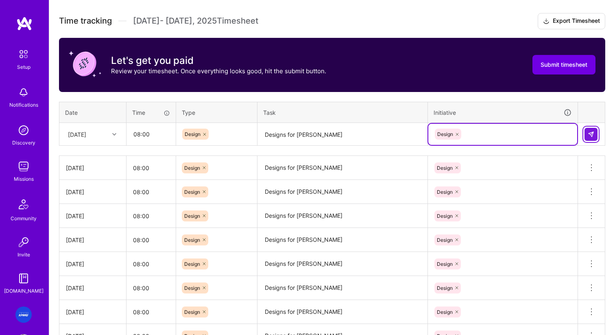
click at [592, 134] on img at bounding box center [591, 134] width 7 height 7
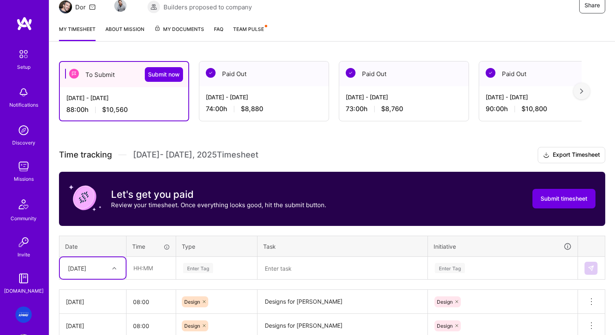
scroll to position [0, 0]
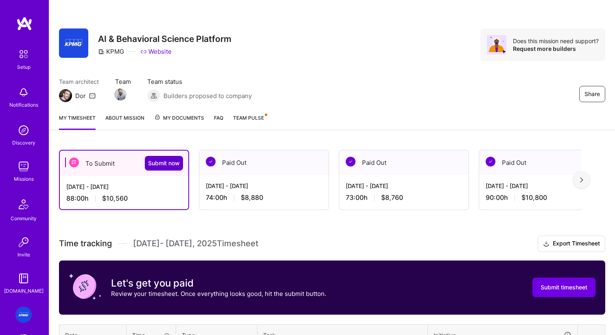
click at [166, 160] on span "Submit now" at bounding box center [164, 163] width 32 height 8
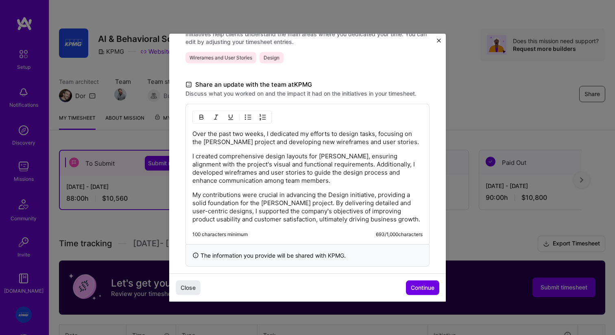
scroll to position [217, 0]
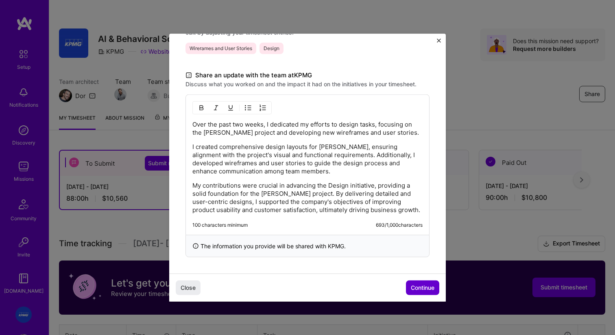
click at [423, 288] on span "Continue" at bounding box center [423, 288] width 24 height 8
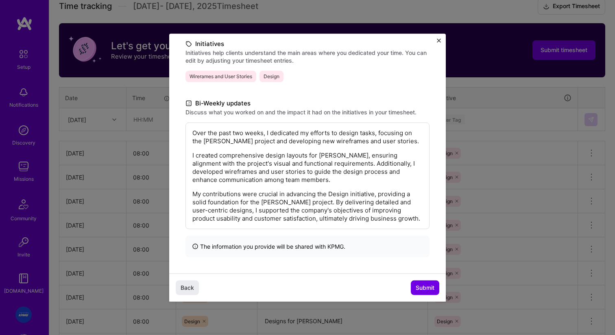
scroll to position [275, 0]
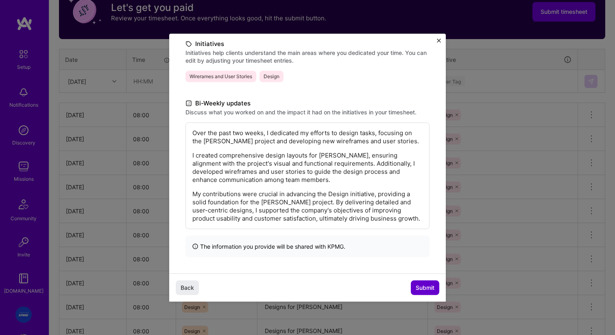
click at [422, 286] on span "Submit" at bounding box center [425, 288] width 19 height 8
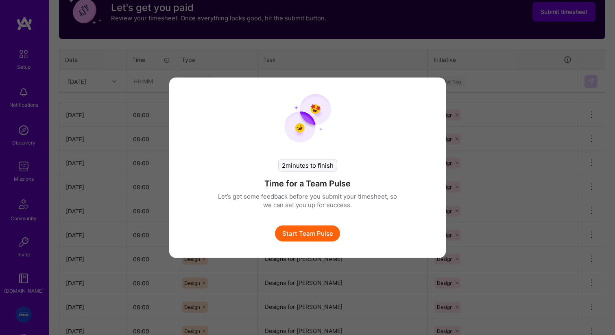
click at [312, 227] on button "Start Team Pulse" at bounding box center [307, 233] width 65 height 16
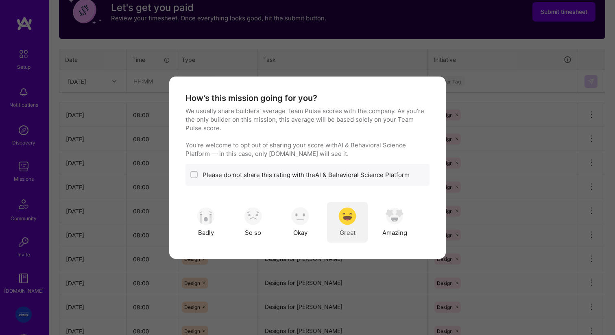
click at [347, 211] on img "modal" at bounding box center [347, 216] width 18 height 18
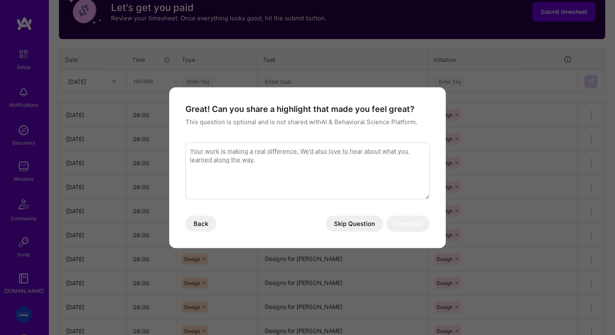
click at [345, 222] on button "Skip Question" at bounding box center [354, 223] width 57 height 16
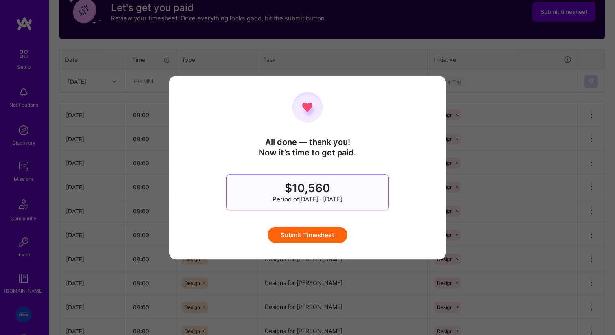
click at [327, 229] on button "Submit Timesheet" at bounding box center [308, 235] width 80 height 16
